Goal: Transaction & Acquisition: Purchase product/service

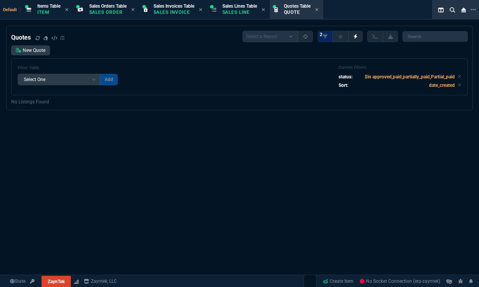
select select "12: [PERSON_NAME]"
select select
click at [310, 10] on p "Quote" at bounding box center [297, 12] width 27 height 6
click at [428, 33] on input "search" at bounding box center [434, 36] width 65 height 11
paste input "205826"
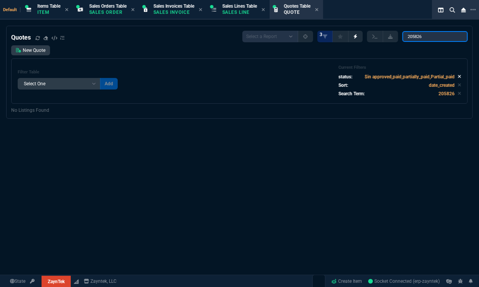
type input "205826"
click at [458, 78] on icon at bounding box center [459, 76] width 3 height 5
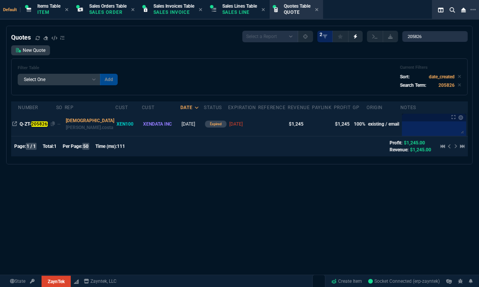
click at [40, 121] on div "Q-ZT- 205826" at bounding box center [37, 124] width 35 height 7
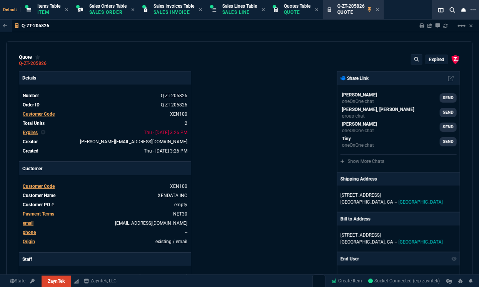
type input "100"
type input "1245"
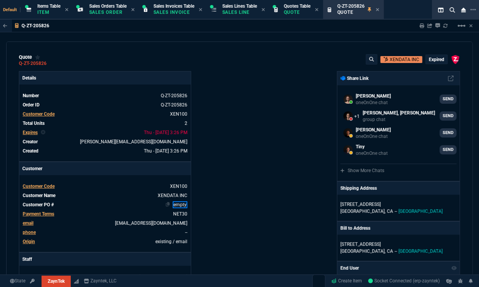
click at [180, 205] on link "empty" at bounding box center [180, 205] width 15 height 7
paste link
click at [435, 59] on p "expired" at bounding box center [436, 60] width 15 height 6
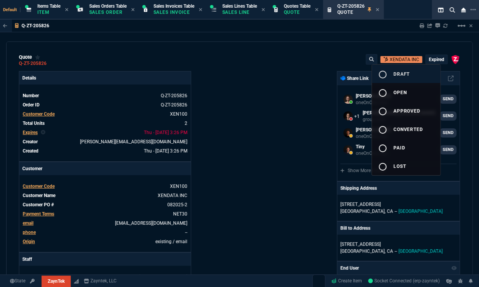
click at [391, 74] on div "radio_button_unchecked" at bounding box center [385, 74] width 15 height 9
click at [244, 110] on div at bounding box center [239, 143] width 479 height 287
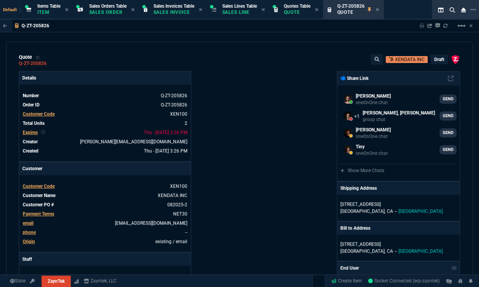
type input "100"
type input "1245"
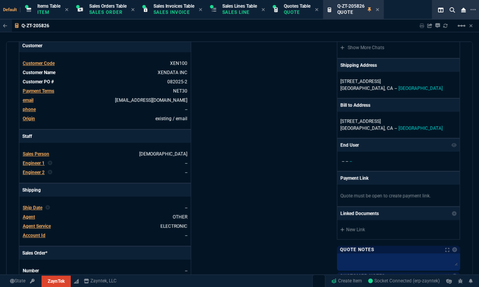
scroll to position [388, 0]
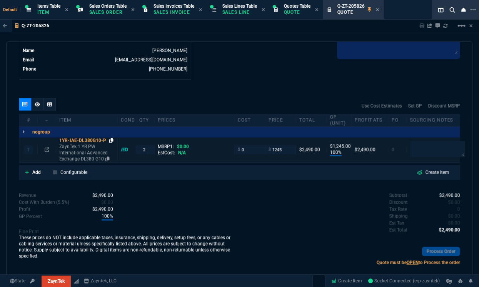
click at [112, 138] on icon at bounding box center [111, 140] width 4 height 5
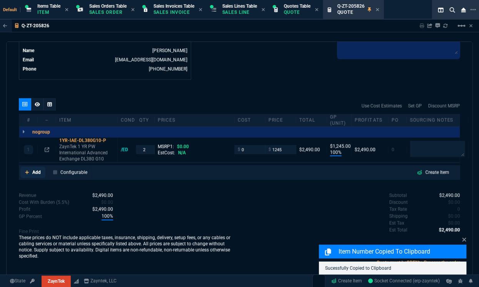
click at [39, 173] on p "Add" at bounding box center [36, 172] width 8 height 7
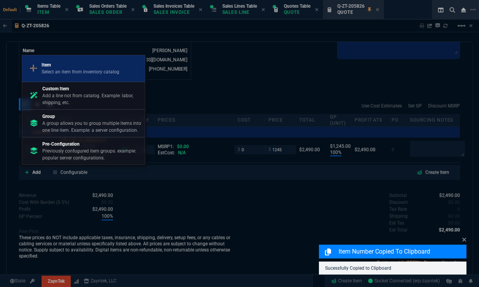
click at [100, 70] on p "Select an item from inventory catalog" at bounding box center [81, 71] width 78 height 7
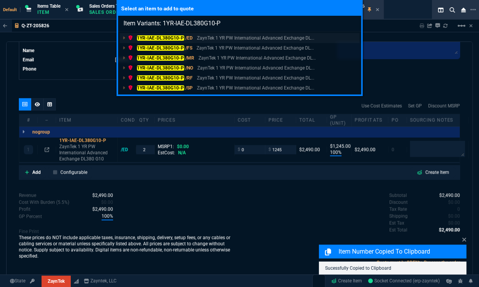
type input "Item Variants: 1YR-IAE-DL380G10-P"
click at [153, 37] on mark "1YR-IAE-DL380G10-P" at bounding box center [160, 37] width 47 height 5
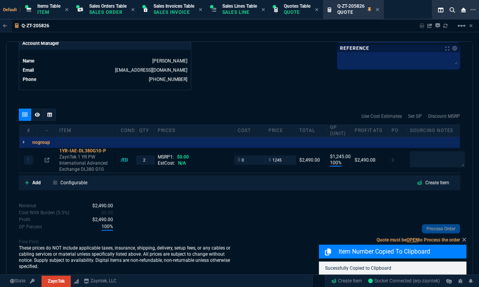
scroll to position [376, 0]
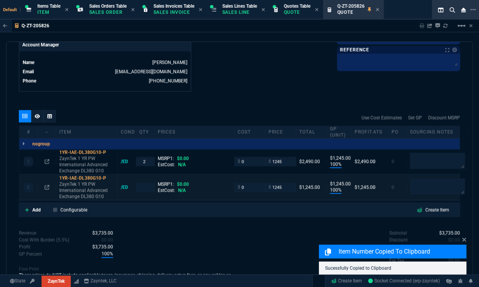
type input "100"
type input "1245"
type input "100"
type input "1245"
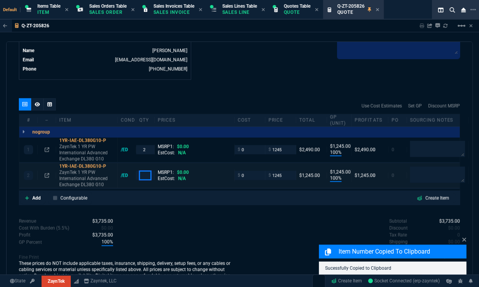
click at [145, 174] on input "number" at bounding box center [145, 175] width 12 height 9
type input "1"
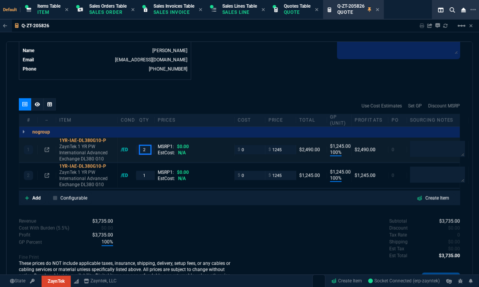
click at [146, 150] on input "2" at bounding box center [145, 149] width 12 height 9
type input "1"
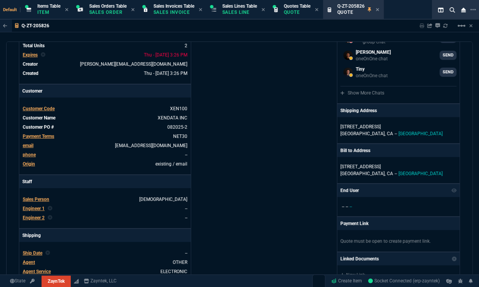
scroll to position [0, 0]
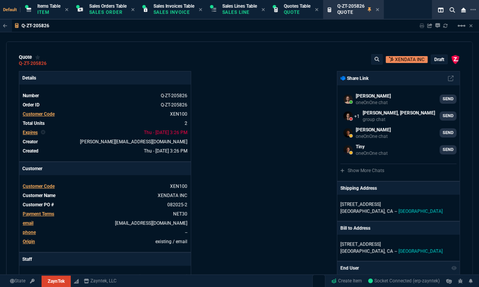
click at [439, 57] on p "draft" at bounding box center [439, 60] width 10 height 6
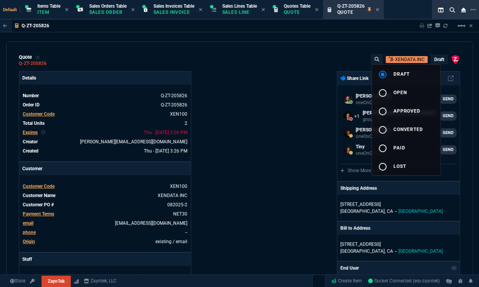
click at [399, 97] on button "radio_button_unchecked open" at bounding box center [406, 92] width 68 height 18
click at [247, 153] on div at bounding box center [239, 143] width 479 height 287
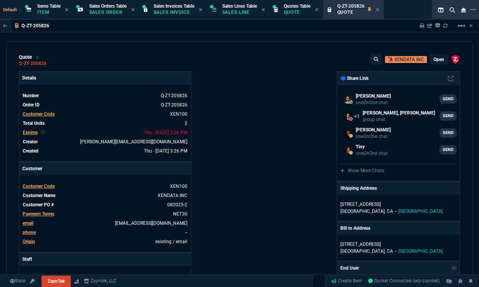
type input "100"
type input "1245"
type input "100"
type input "1245"
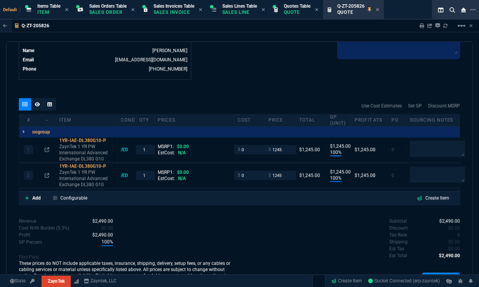
scroll to position [407, 0]
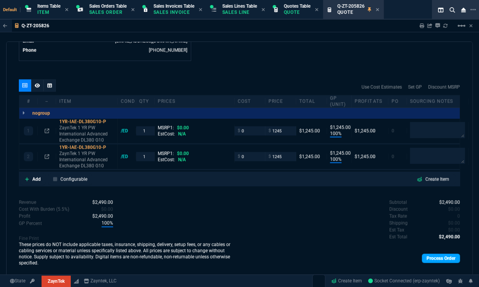
click at [423, 256] on link "Process Order" at bounding box center [441, 258] width 38 height 9
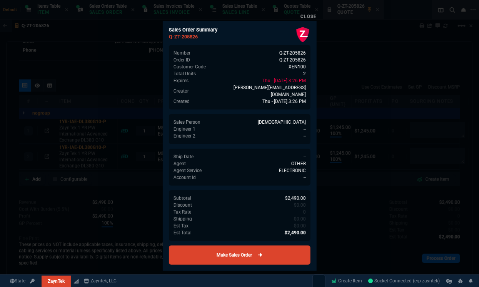
click at [252, 254] on link "Make Sales Order" at bounding box center [240, 255] width 142 height 19
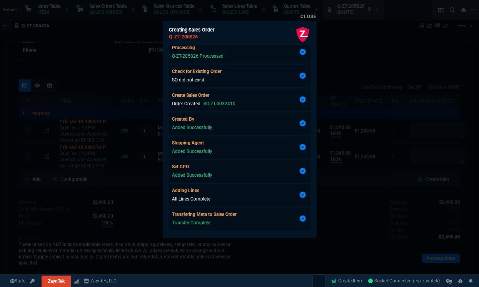
scroll to position [18, 0]
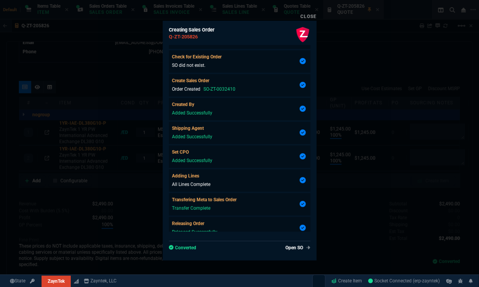
type input "100"
type input "1245"
type input "100"
type input "1245"
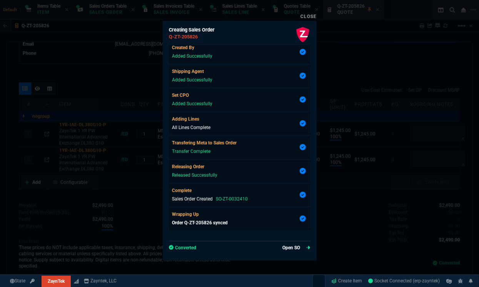
click at [288, 247] on link "Open SO" at bounding box center [296, 248] width 28 height 7
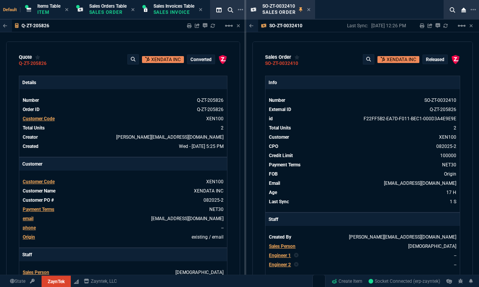
select select "12: [PERSON_NAME]"
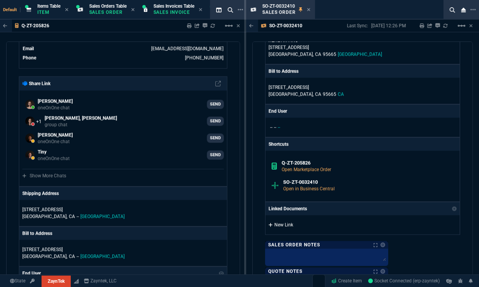
scroll to position [637, 0]
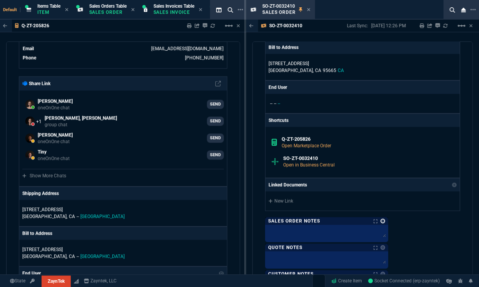
click at [382, 219] on link at bounding box center [382, 221] width 5 height 5
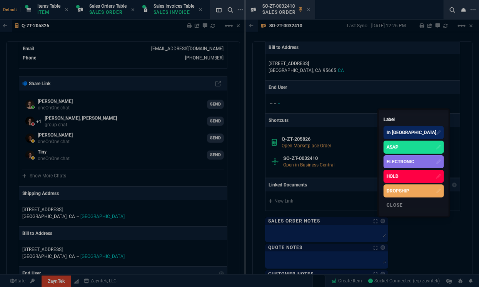
click at [389, 165] on div "ELECTRONIC" at bounding box center [401, 161] width 28 height 7
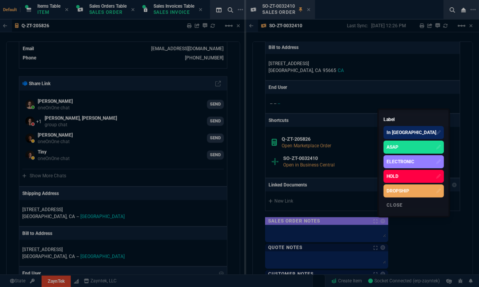
click at [412, 237] on div at bounding box center [239, 143] width 479 height 287
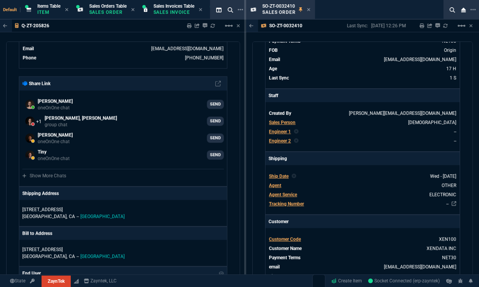
scroll to position [0, 0]
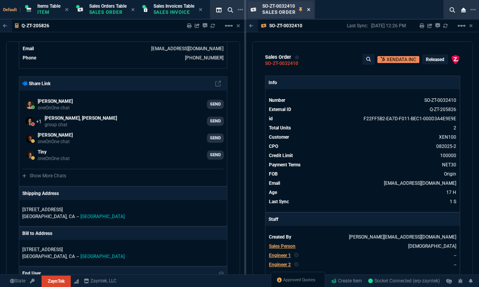
click at [309, 11] on icon at bounding box center [308, 9] width 3 height 5
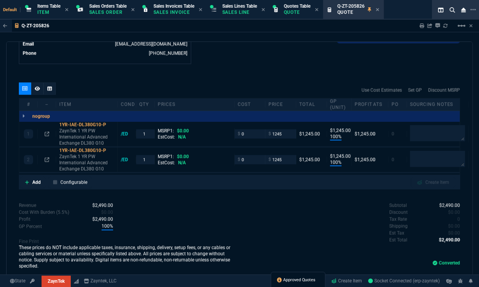
click at [293, 281] on span "Approved Quotes" at bounding box center [300, 281] width 32 height 6
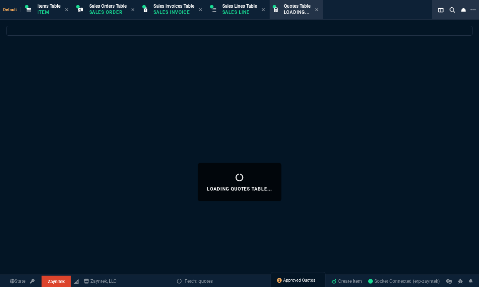
select select
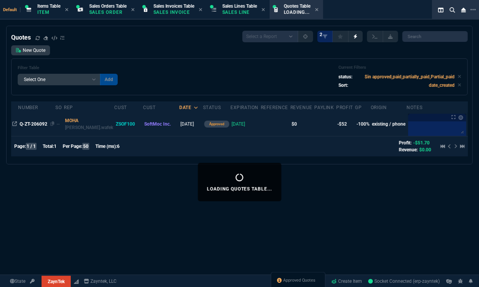
click at [31, 123] on span "Q-ZT-206092" at bounding box center [34, 124] width 28 height 5
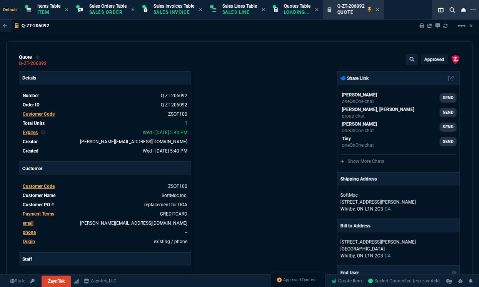
type input "-100"
type input "-49"
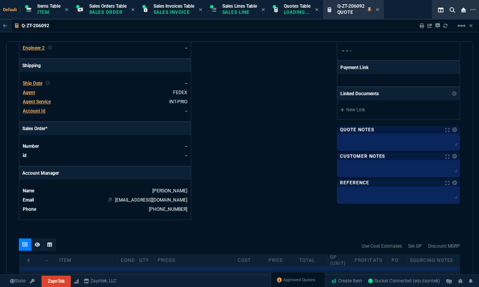
scroll to position [246, 0]
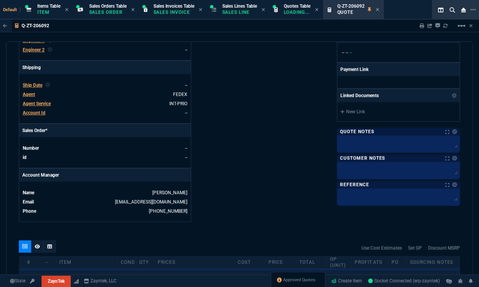
click at [24, 88] on div "Ship Date" at bounding box center [33, 85] width 20 height 7
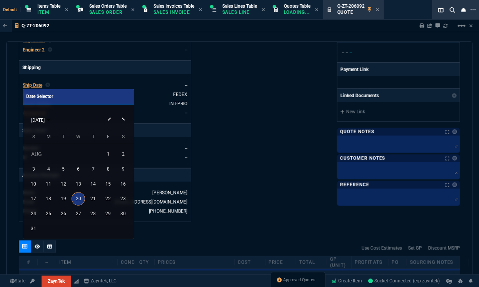
click at [77, 198] on div "20" at bounding box center [78, 198] width 13 height 13
click at [250, 191] on div "ZaynTek, LLC 2609 Technology Dr Suite 200 Plano, TX 75074 Share Link Brian Over…" at bounding box center [350, 23] width 221 height 397
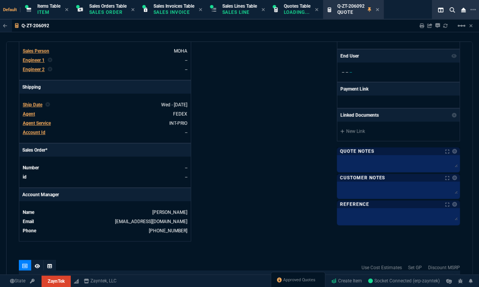
scroll to position [375, 0]
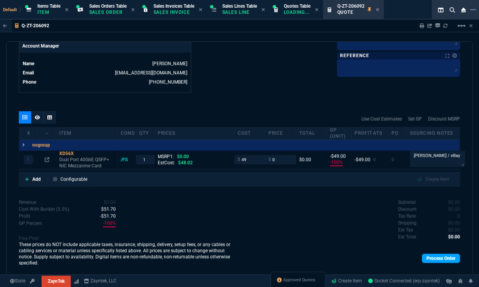
click at [437, 258] on link "Process Order" at bounding box center [441, 258] width 38 height 9
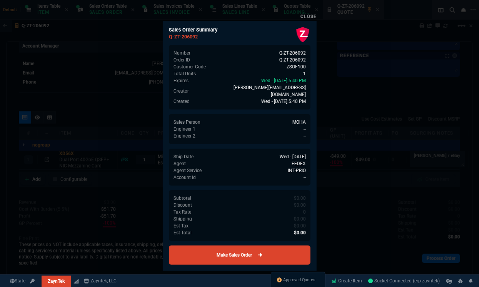
click at [265, 254] on link "Make Sales Order" at bounding box center [240, 255] width 142 height 19
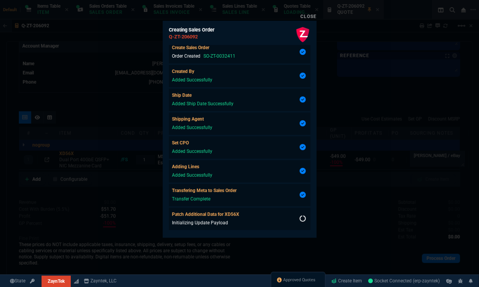
scroll to position [66, 0]
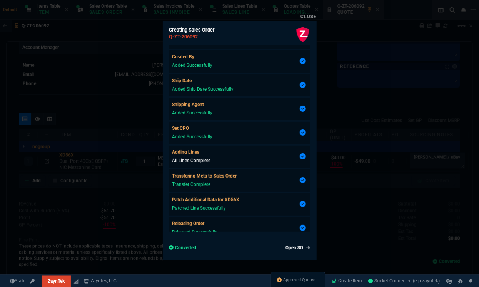
type input "-100"
type input "-49"
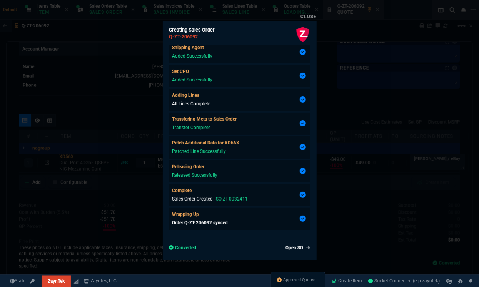
click at [284, 252] on div "Creating Sales Order Q-ZT-206092 Processing Q-ZT-206092 Proccessed Check for Ex…" at bounding box center [240, 141] width 154 height 240
click at [285, 247] on link "Open SO" at bounding box center [296, 248] width 28 height 7
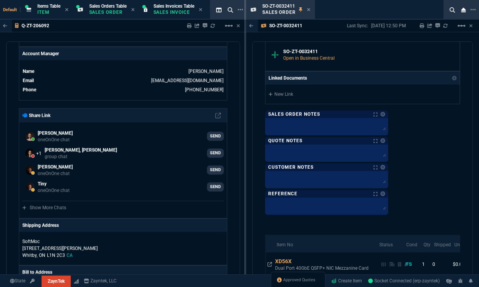
scroll to position [764, 0]
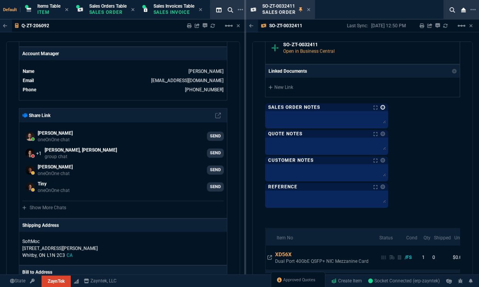
click at [384, 107] on link at bounding box center [382, 107] width 5 height 5
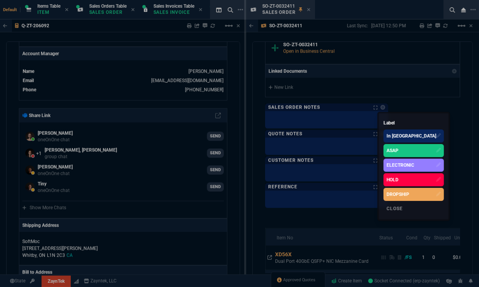
click at [387, 147] on div "ASAP" at bounding box center [393, 150] width 12 height 7
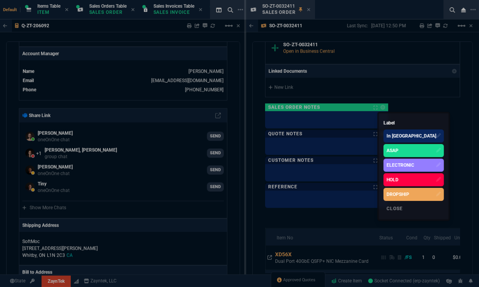
click at [446, 147] on div at bounding box center [239, 143] width 479 height 287
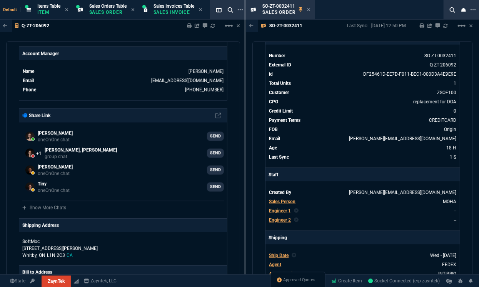
scroll to position [0, 0]
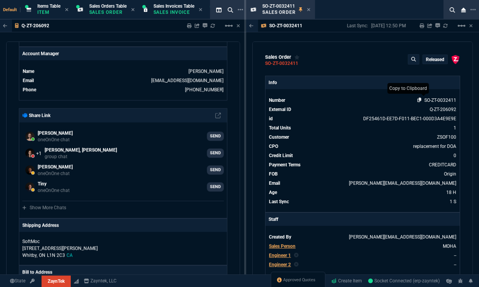
click at [417, 98] on icon at bounding box center [419, 100] width 4 height 5
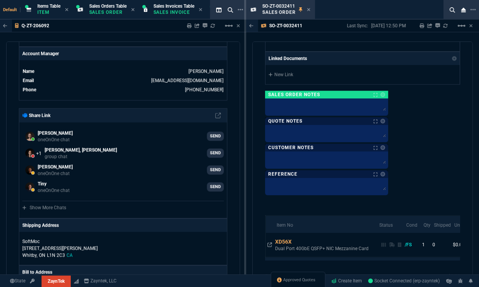
scroll to position [871, 0]
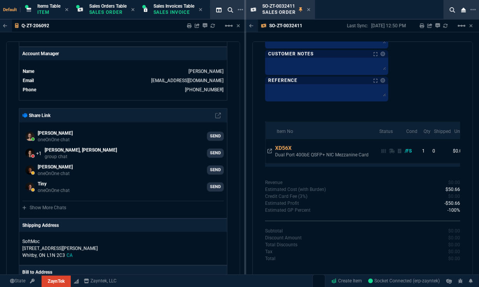
click at [259, 160] on div "sales order SO-ZT-0032411 Released ZaynTek, LLC 2609 Technology Dr Suite 200 Pl…" at bounding box center [362, 164] width 220 height 244
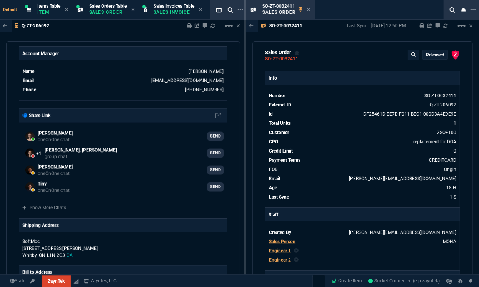
scroll to position [0, 0]
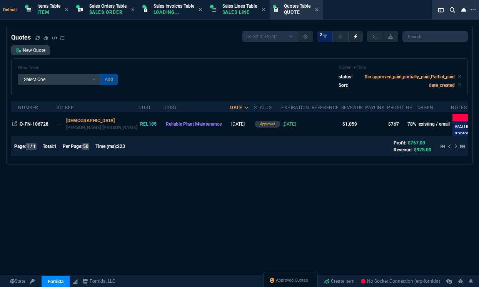
select select "12: [PERSON_NAME]"
select select
click at [289, 282] on span "Approved Quotes" at bounding box center [301, 281] width 32 height 6
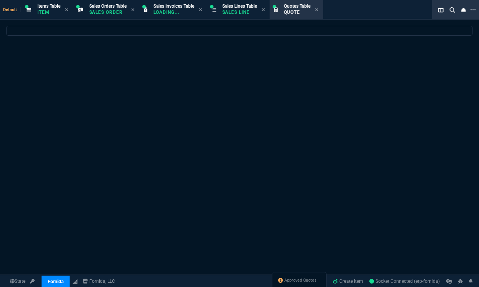
select select
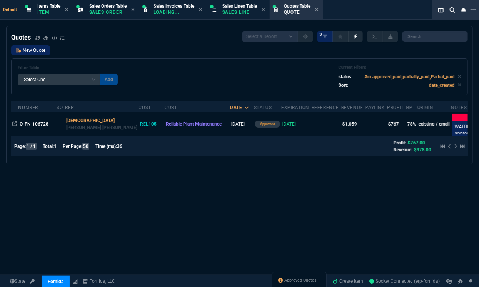
click at [39, 53] on link "New Quote" at bounding box center [30, 50] width 39 height 10
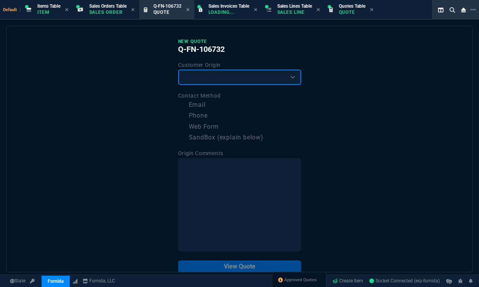
click at [259, 77] on select "Existing Customer Amazon Lead (first order) Website Lead (first order) Called (…" at bounding box center [239, 77] width 123 height 15
select select "existing"
click at [178, 70] on select "Existing Customer Amazon Lead (first order) Website Lead (first order) Called (…" at bounding box center [239, 77] width 123 height 15
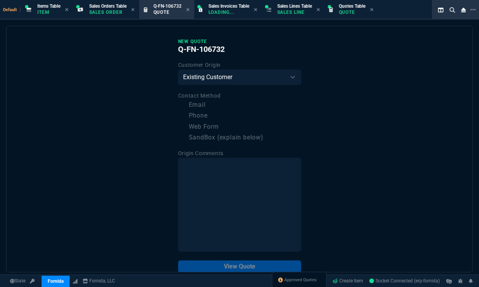
click at [190, 107] on label "Email" at bounding box center [239, 105] width 123 height 10
click at [187, 107] on input "Email" at bounding box center [182, 105] width 9 height 9
checkbox input "true"
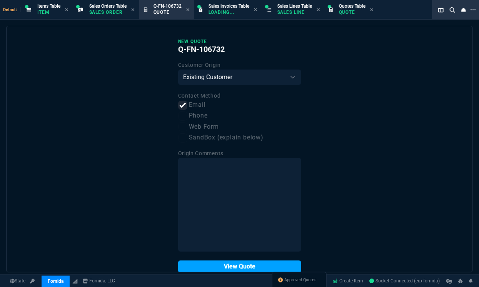
click at [220, 266] on button "View Quote" at bounding box center [239, 267] width 123 height 12
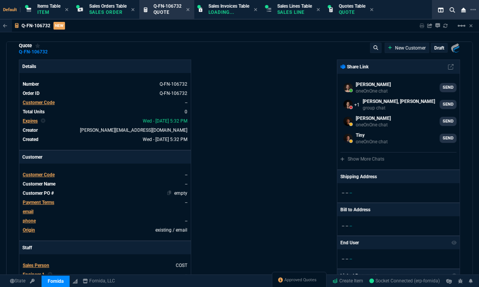
scroll to position [13, 0]
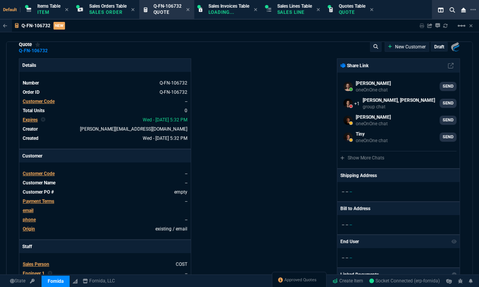
click at [52, 102] on span "Customer Code" at bounding box center [39, 101] width 32 height 5
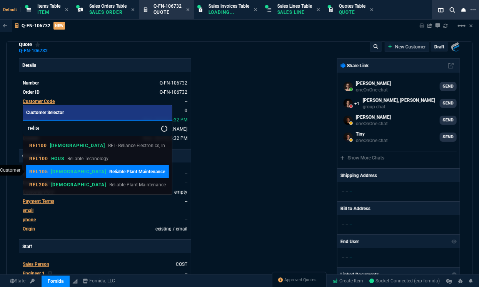
type input "relia"
click at [96, 167] on link "REL105 VAHI Reliable Plant Maintenance" at bounding box center [97, 171] width 143 height 13
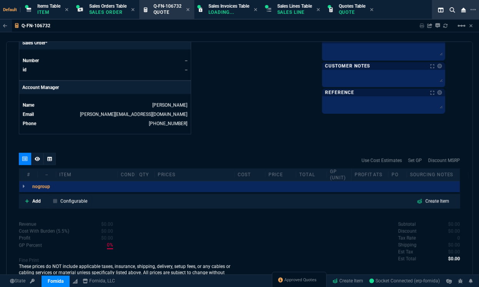
scroll to position [362, 0]
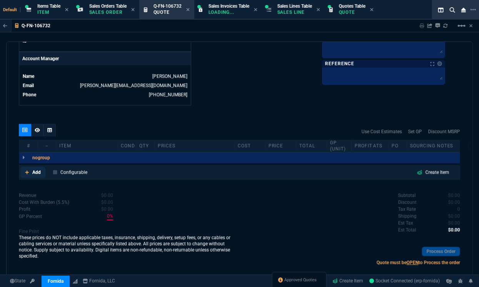
click at [35, 173] on p "Add" at bounding box center [36, 172] width 8 height 7
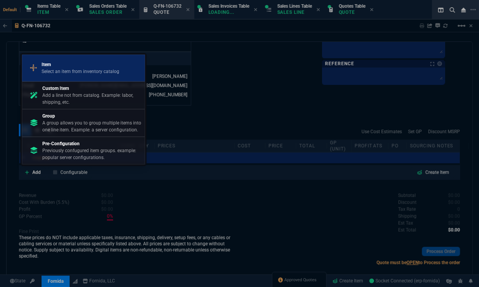
click at [99, 79] on link "Item Select an item from inventory catalog" at bounding box center [83, 68] width 123 height 27
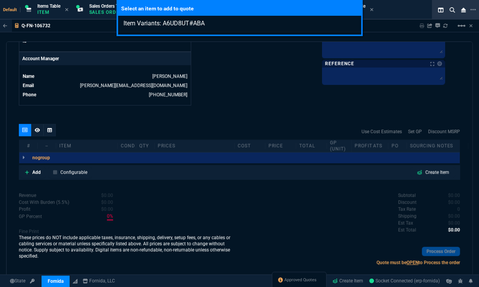
type input "Item Variants: A6UD8UT#ABA"
click at [50, 133] on div "Select an item to add to quote Item Variants: A6UD8UT#ABA" at bounding box center [239, 143] width 479 height 287
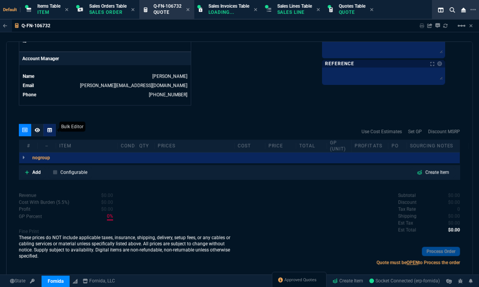
click at [50, 130] on icon at bounding box center [49, 130] width 5 height 4
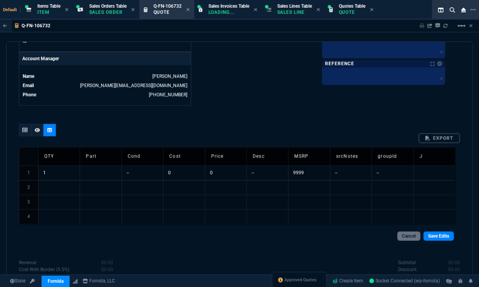
click at [97, 166] on td at bounding box center [101, 173] width 42 height 15
click at [97, 166] on input at bounding box center [101, 173] width 42 height 14
type input "A6UD8UT#ABA"
click at [10, 166] on div "quote Q-FN-106732 Reliable Plant Maintenance draft Fornida, LLC 2609 Technology…" at bounding box center [239, 164] width 467 height 244
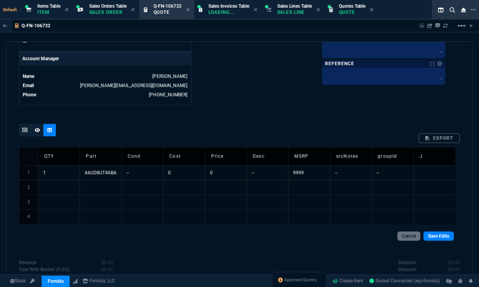
click at [258, 172] on td "--" at bounding box center [268, 173] width 42 height 15
click at [258, 172] on input "--" at bounding box center [268, 173] width 42 height 14
type input "-"
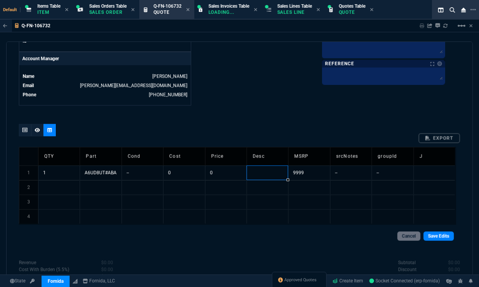
type input "HP EliteBook 665 G11 16" Notebook - WUXGA - AMD Ryzen 7 PRO 7735U - 32 GB - 1 T…"
click at [438, 235] on link "Save Edits" at bounding box center [439, 236] width 30 height 9
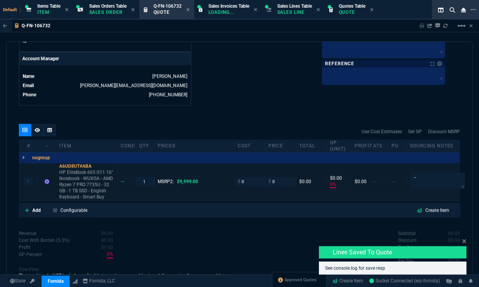
type input "0"
type input "100"
click at [280, 179] on input "0" at bounding box center [281, 181] width 24 height 9
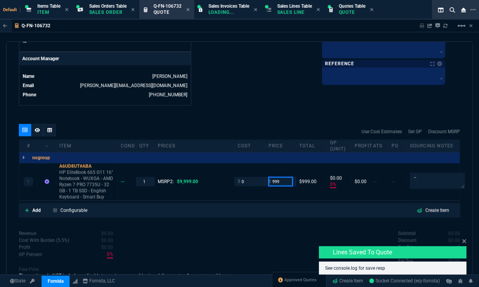
type input "999"
type input "100"
type input "999"
type input "90"
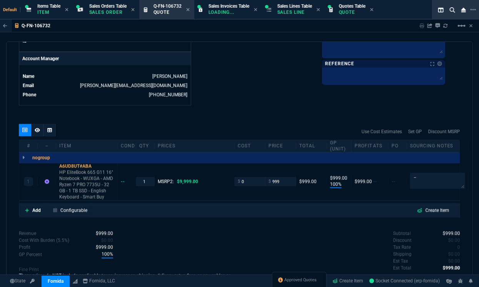
click at [205, 252] on div "Revenue $999.00 Cost $0.00 Cost With Burden (5.5%) $0.00 Profit $999.00 GP Perc…" at bounding box center [129, 269] width 221 height 79
click at [247, 182] on input "0" at bounding box center [250, 181] width 24 height 9
type input "849"
click at [84, 163] on div "A6UD8UT#ABA" at bounding box center [86, 166] width 55 height 6
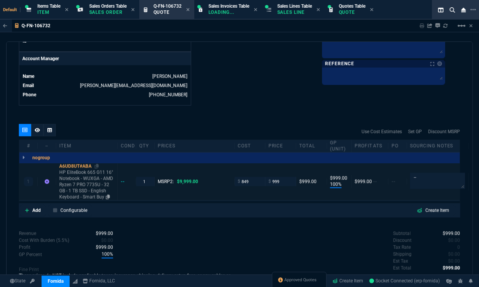
type input "849"
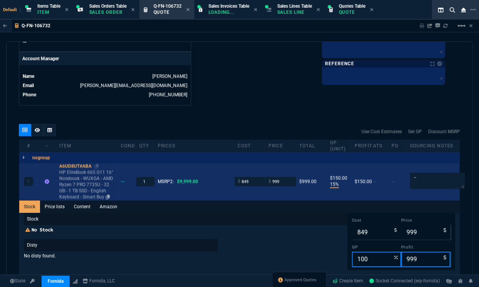
type input "15"
type input "150"
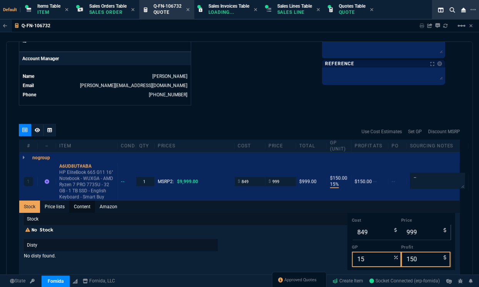
click at [78, 207] on link "Content" at bounding box center [82, 207] width 26 height 12
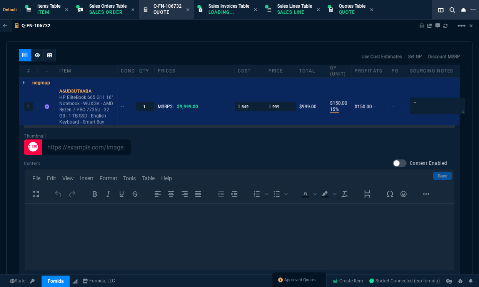
scroll to position [439, 0]
click at [394, 163] on div at bounding box center [400, 162] width 14 height 8
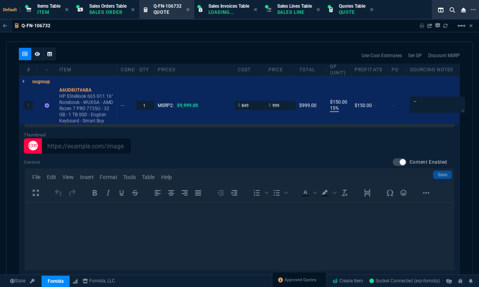
checkbox input "true"
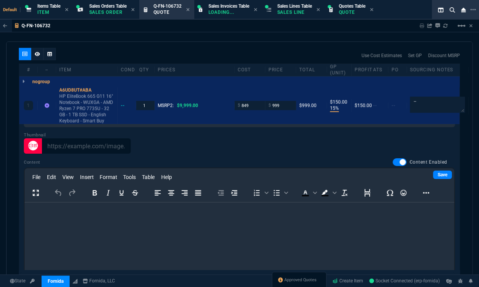
click at [179, 223] on html at bounding box center [239, 212] width 430 height 21
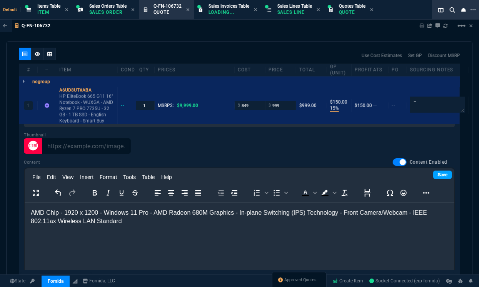
click at [434, 174] on link "Save" at bounding box center [442, 175] width 19 height 8
click at [38, 55] on icon at bounding box center [37, 54] width 5 height 5
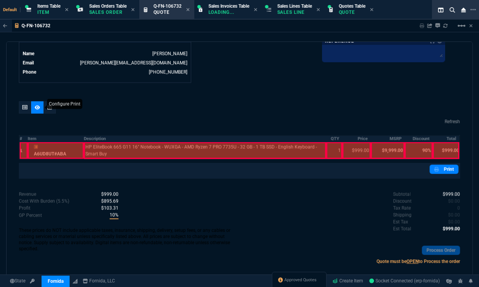
scroll to position [384, 0]
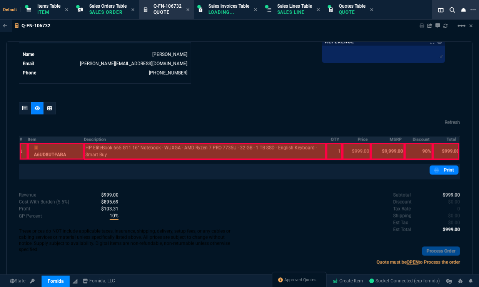
click at [23, 138] on th "#" at bounding box center [23, 140] width 8 height 7
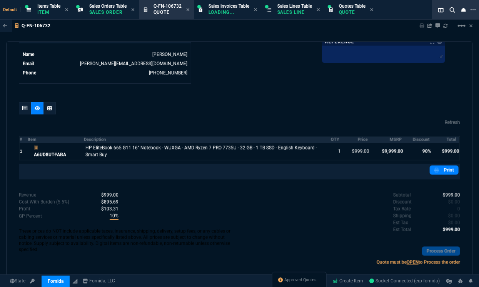
click at [393, 139] on th "MSRP" at bounding box center [388, 140] width 34 height 7
click at [415, 140] on th "Discount" at bounding box center [419, 140] width 28 height 7
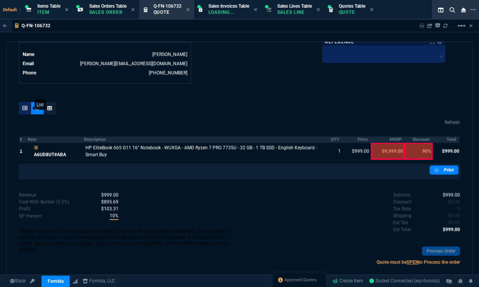
click at [22, 113] on div at bounding box center [25, 108] width 12 height 12
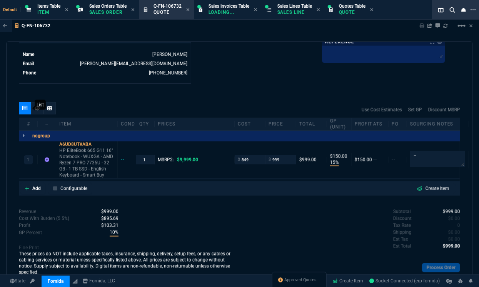
scroll to position [400, 0]
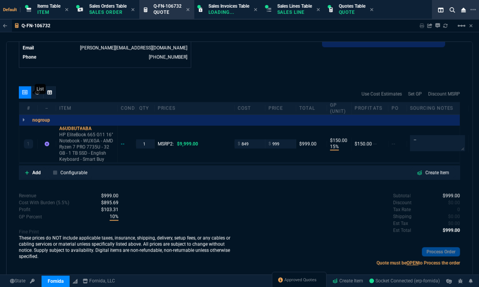
type input "15"
type input "150"
type input "90"
click at [146, 142] on input "1" at bounding box center [145, 144] width 12 height 9
type input "3"
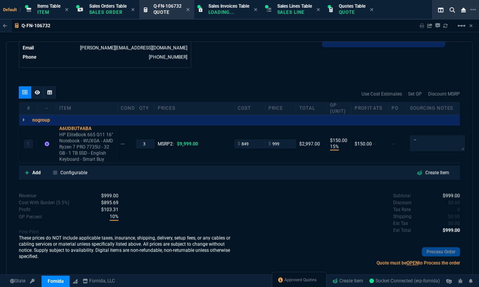
click at [37, 176] on link "Add" at bounding box center [32, 173] width 25 height 12
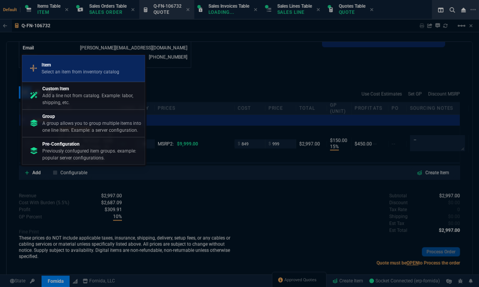
click at [112, 71] on p "Select an item from inventory catalog" at bounding box center [81, 71] width 78 height 7
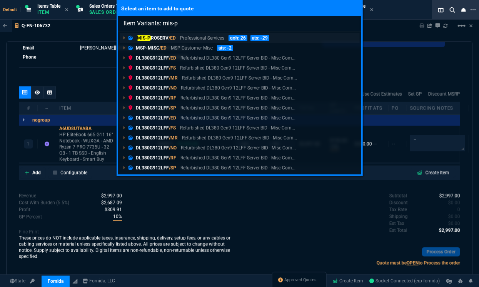
type input "Item Variants: mis-p"
click at [164, 38] on p "MIS-P ROSERV /ED" at bounding box center [152, 38] width 48 height 7
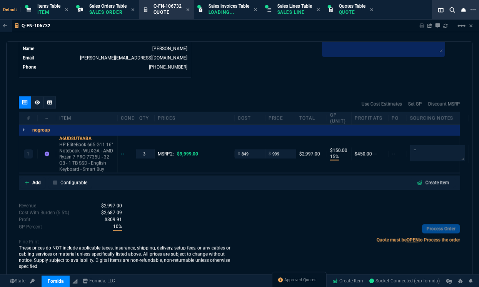
scroll to position [389, 0]
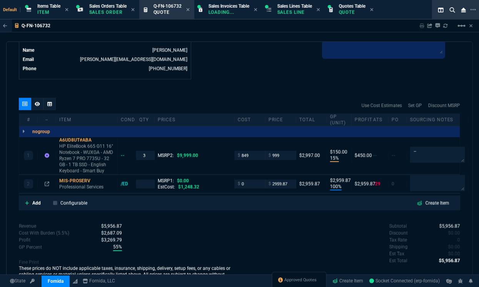
type input "15"
type input "150"
type input "100"
type input "2960"
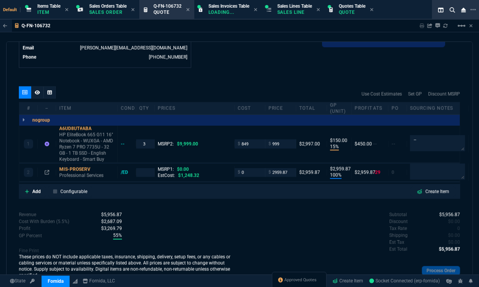
type input "90"
click at [10, 146] on div "quote Q-FN-106732 Reliable Plant Maintenance draft Fornida, LLC 2609 Technology…" at bounding box center [239, 164] width 467 height 244
click at [146, 172] on input "number" at bounding box center [145, 172] width 12 height 9
type input "3"
click at [289, 173] on input "2959.87" at bounding box center [281, 172] width 24 height 9
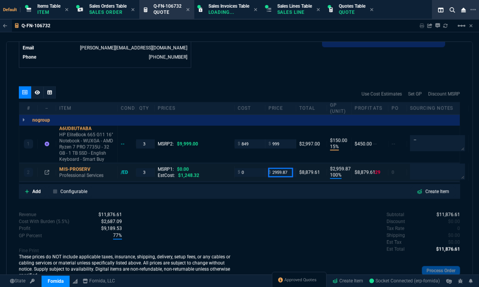
type input "2"
type input "250"
click at [79, 169] on div "MIS-PROSERV" at bounding box center [86, 170] width 55 height 6
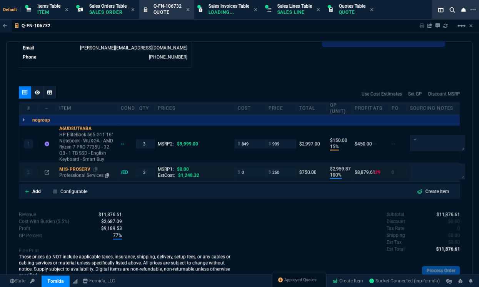
type input "250"
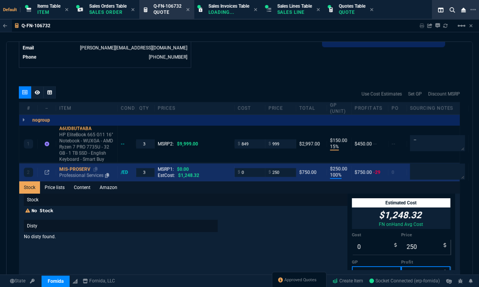
type input "250"
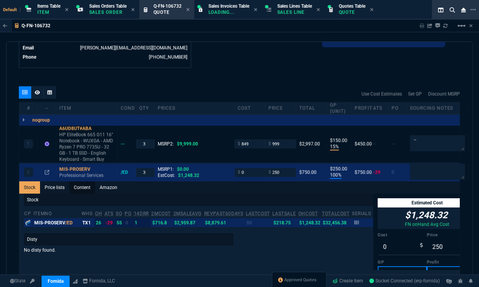
click at [87, 184] on link "Content" at bounding box center [82, 188] width 26 height 12
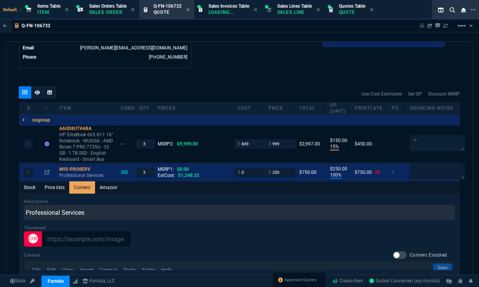
scroll to position [0, 0]
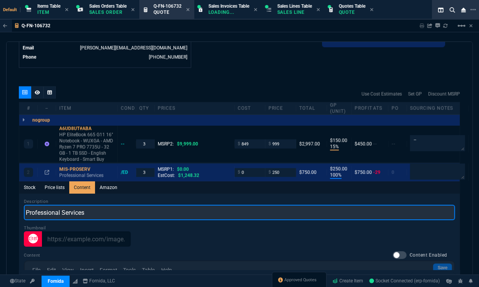
click at [72, 212] on input "Professional Services" at bounding box center [239, 212] width 431 height 15
paste input "New Device Setup"
click at [72, 212] on input "Professional SerNew Device Setupvices" at bounding box center [239, 212] width 431 height 15
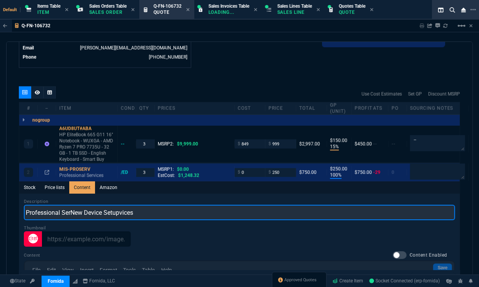
click at [72, 212] on input "Professional SerNew Device Setupvices" at bounding box center [239, 212] width 431 height 15
paste input "New Device Setup"
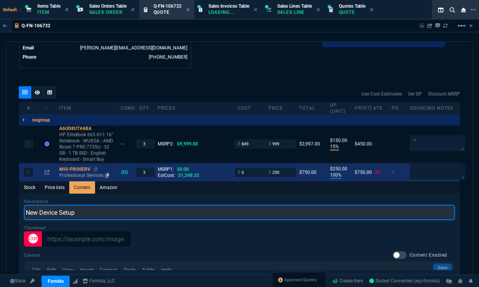
type input "New Device Setup"
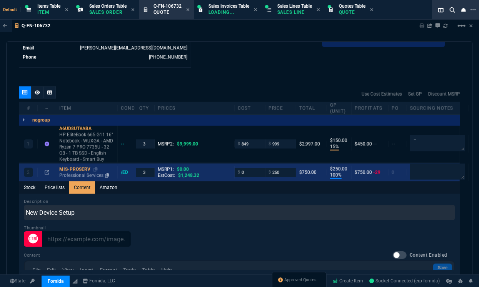
click at [79, 167] on div "MIS-PROSERV" at bounding box center [86, 170] width 55 height 6
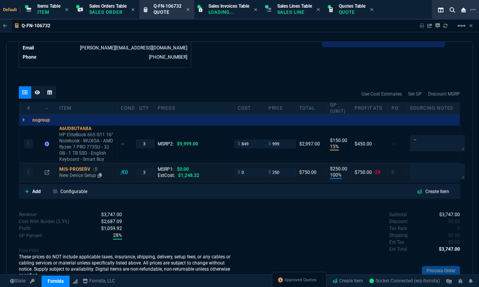
type input "100"
type input "250"
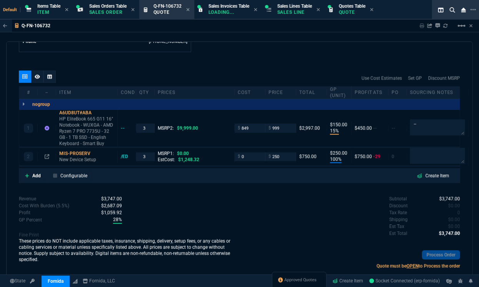
scroll to position [419, 0]
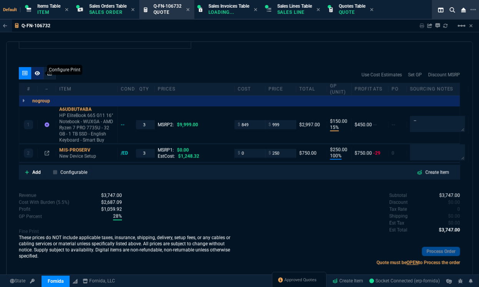
click at [38, 76] on nx-icon at bounding box center [37, 73] width 5 height 6
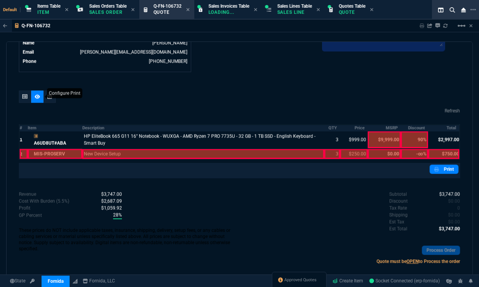
scroll to position [395, 0]
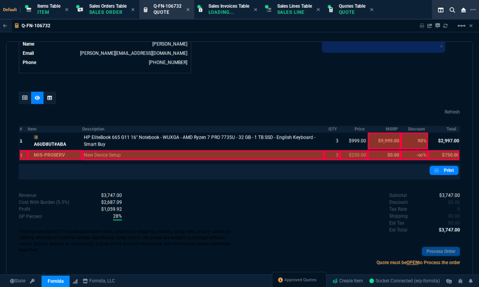
click at [108, 151] on div at bounding box center [203, 155] width 242 height 10
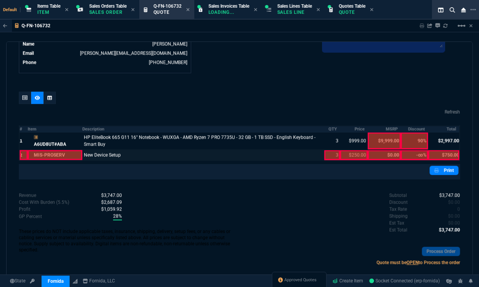
click at [329, 155] on div at bounding box center [332, 155] width 16 height 10
click at [343, 157] on div at bounding box center [354, 155] width 28 height 10
click at [435, 154] on div at bounding box center [443, 155] width 31 height 10
click at [22, 98] on div at bounding box center [25, 98] width 12 height 12
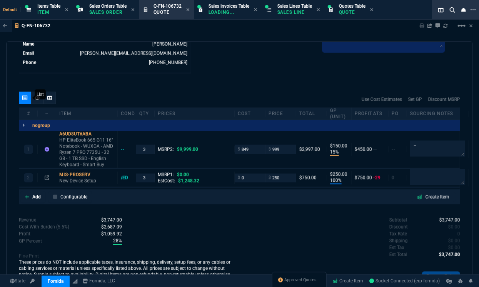
type input "90"
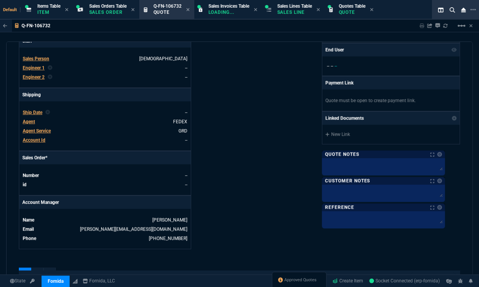
scroll to position [0, 0]
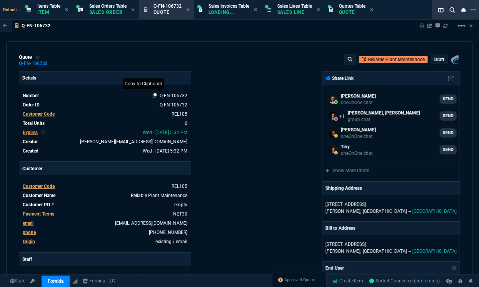
click at [154, 93] on icon at bounding box center [155, 95] width 4 height 5
click at [244, 250] on div "Fornida, LLC 2609 Technology Dr Suite 300 Plano, TX 75074 Share Link Brian Over…" at bounding box center [350, 269] width 221 height 397
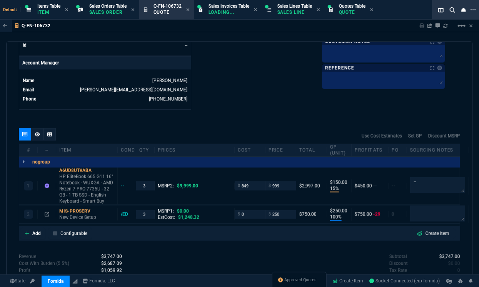
scroll to position [419, 0]
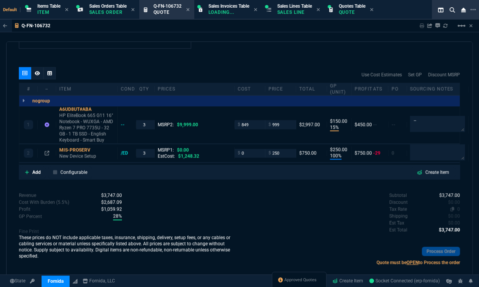
click at [457, 209] on span "0" at bounding box center [458, 209] width 3 height 5
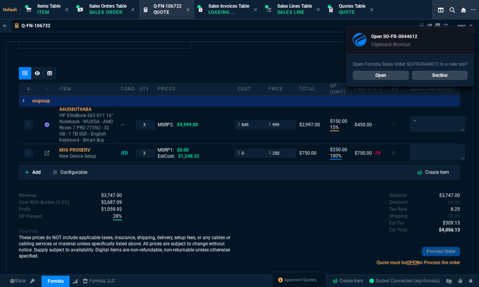
click at [370, 77] on link "Open" at bounding box center [381, 75] width 56 height 9
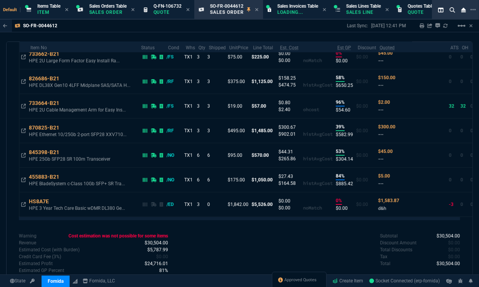
scroll to position [832, 0]
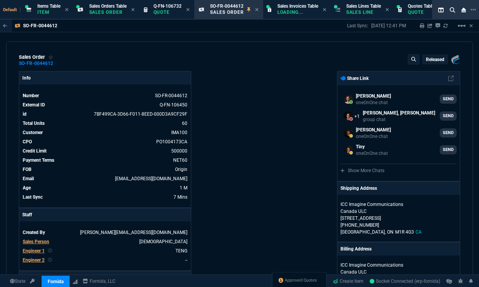
select select "12: [PERSON_NAME]"
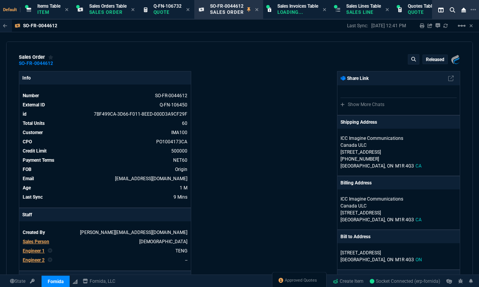
select select "12: [PERSON_NAME]"
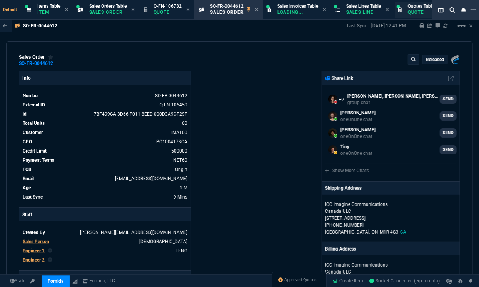
click at [413, 12] on p "Quote" at bounding box center [421, 12] width 27 height 6
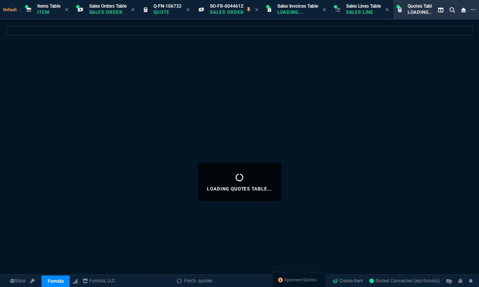
select select
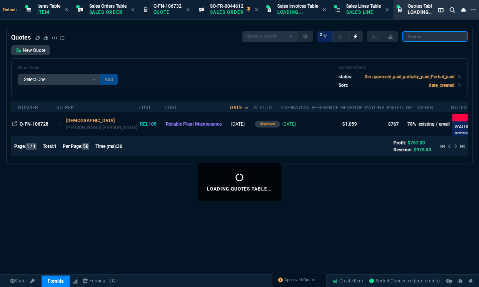
click at [424, 36] on input "search" at bounding box center [434, 36] width 65 height 11
paste input "Q-FN-106732*"
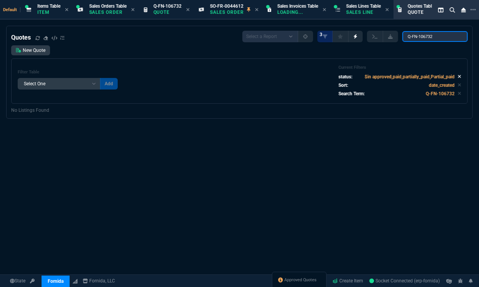
type input "Q-FN-106732"
click at [458, 76] on icon at bounding box center [459, 76] width 3 height 3
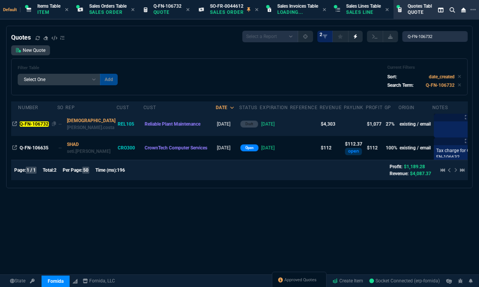
click at [35, 123] on mark "Q-FN-106732" at bounding box center [34, 124] width 29 height 5
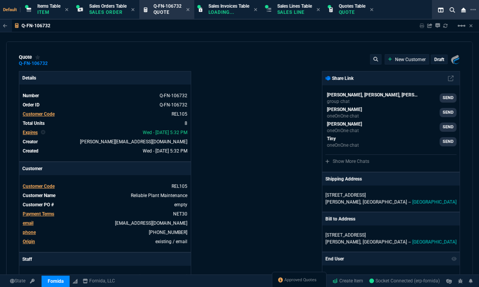
type input "15"
type input "150"
type input "100"
type input "250"
type input "12"
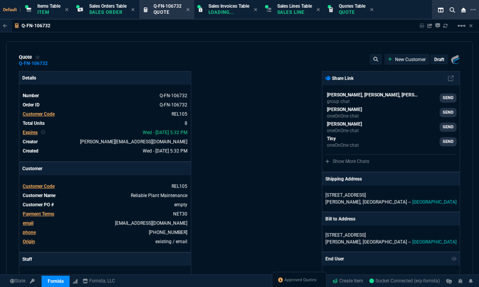
type input "14"
type input "309"
type input "90"
type input "63"
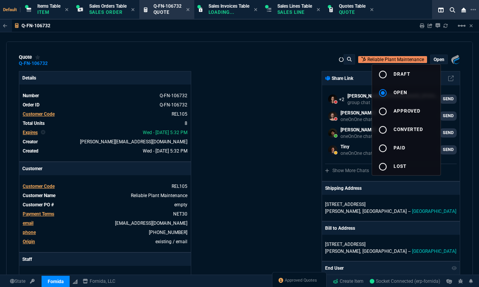
select select "12: [PERSON_NAME]"
click at [256, 117] on div at bounding box center [239, 143] width 479 height 287
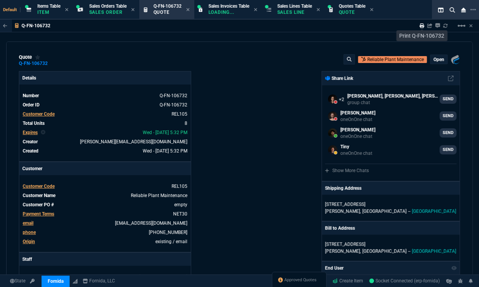
click at [421, 24] on icon at bounding box center [422, 25] width 5 height 5
type input "15"
type input "150"
type input "100"
type input "250"
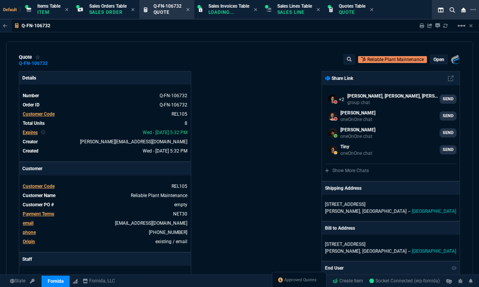
type input "12"
type input "14"
type input "90"
type input "63"
